Goal: Check status: Check status

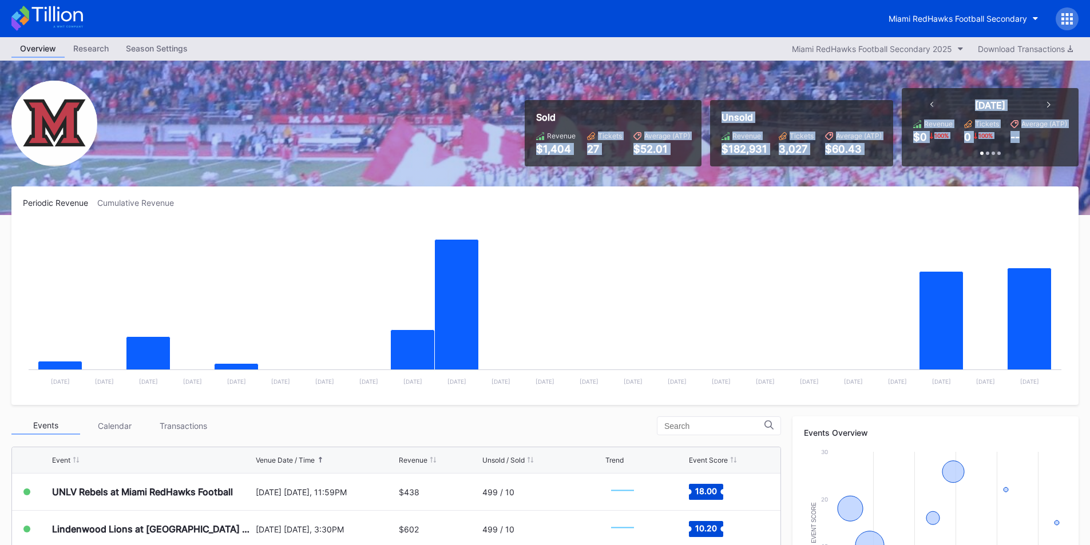
drag, startPoint x: 536, startPoint y: 149, endPoint x: 1047, endPoint y: 156, distance: 511.7
click at [1047, 156] on div "Sold Revenue $1,404 Tickets 27 Average (ATP) $52.01 Unsold Revenue $182,931 Tic…" at bounding box center [797, 127] width 563 height 78
click at [1047, 156] on div "Today Revenue $0 100 % Tickets 0 100 % Average (ATP) -- Past 7 Days Revenue $59…" at bounding box center [990, 127] width 177 height 78
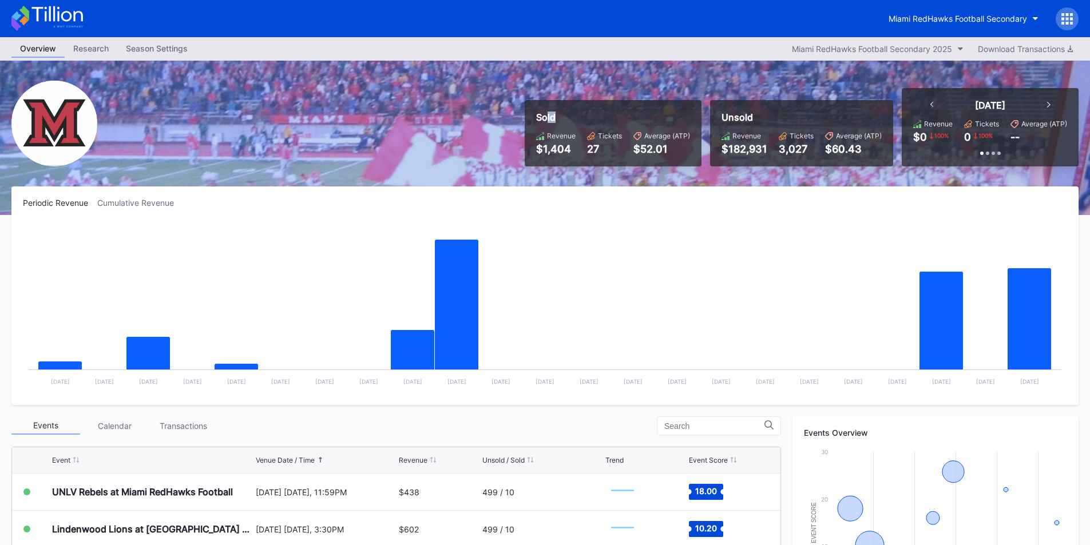
drag, startPoint x: 547, startPoint y: 112, endPoint x: 565, endPoint y: 120, distance: 20.7
click at [567, 121] on div "Sold" at bounding box center [613, 117] width 154 height 11
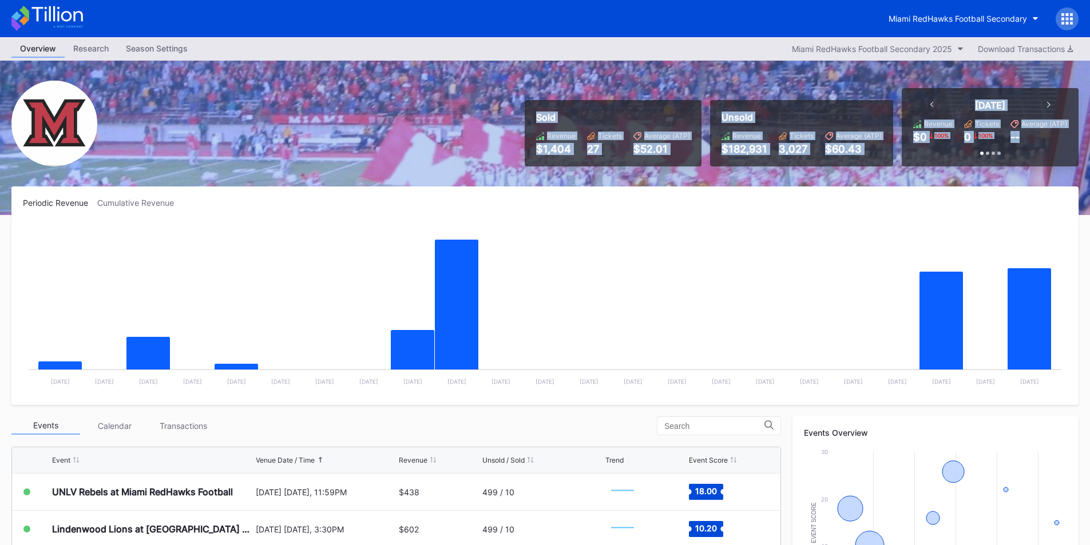
drag, startPoint x: 536, startPoint y: 113, endPoint x: 1034, endPoint y: 151, distance: 499.4
click at [1034, 151] on div "Sold Revenue $1,404 Tickets 27 Average (ATP) $52.01 Unsold Revenue $182,931 Tic…" at bounding box center [797, 127] width 563 height 78
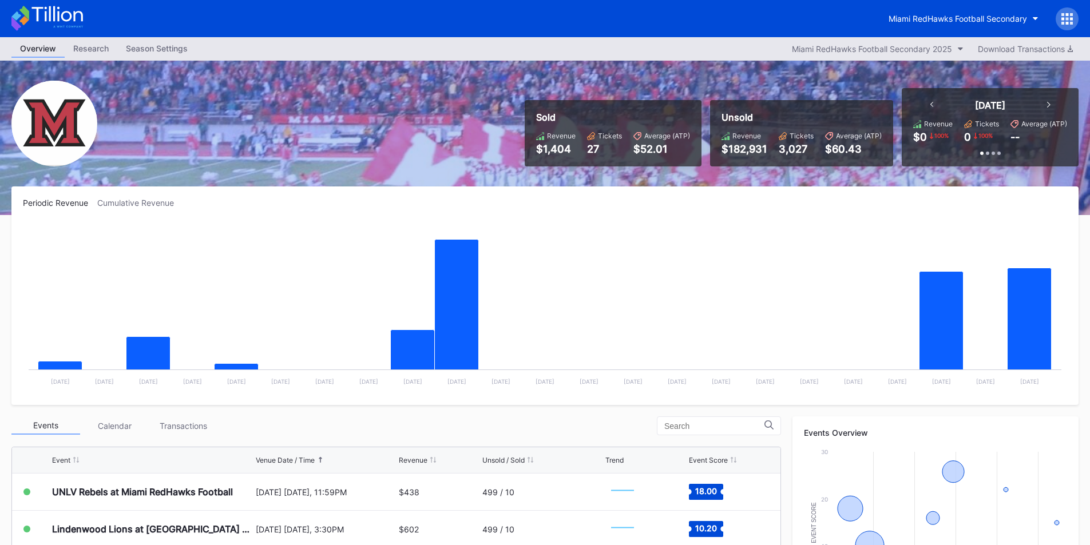
click at [729, 34] on div "Miami RedHawks Football Secondary" at bounding box center [545, 18] width 1090 height 37
